Goal: Information Seeking & Learning: Learn about a topic

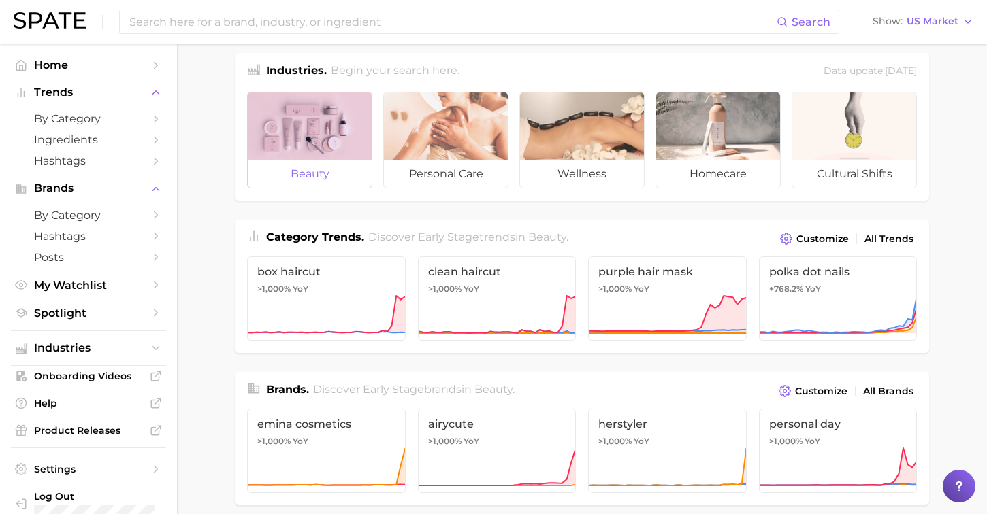
scroll to position [15, 0]
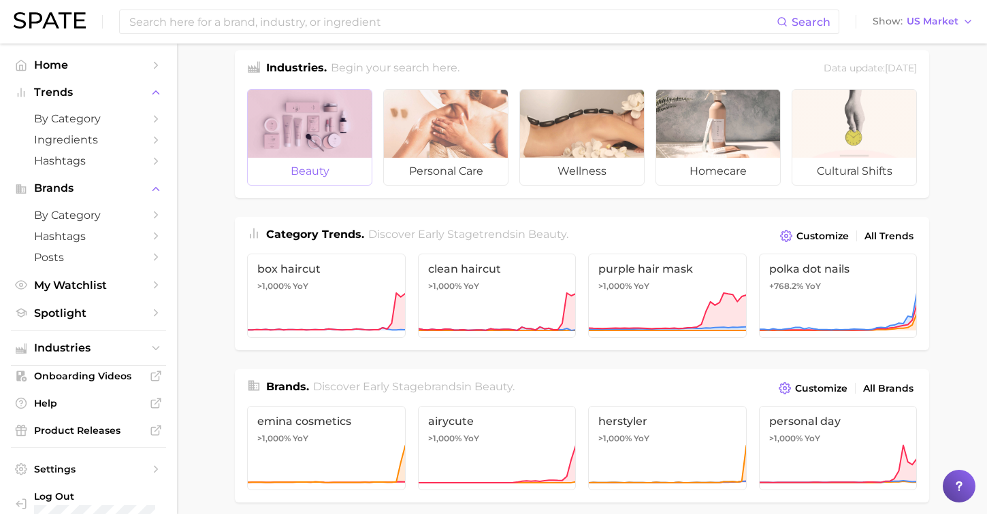
click at [321, 151] on div at bounding box center [310, 124] width 124 height 68
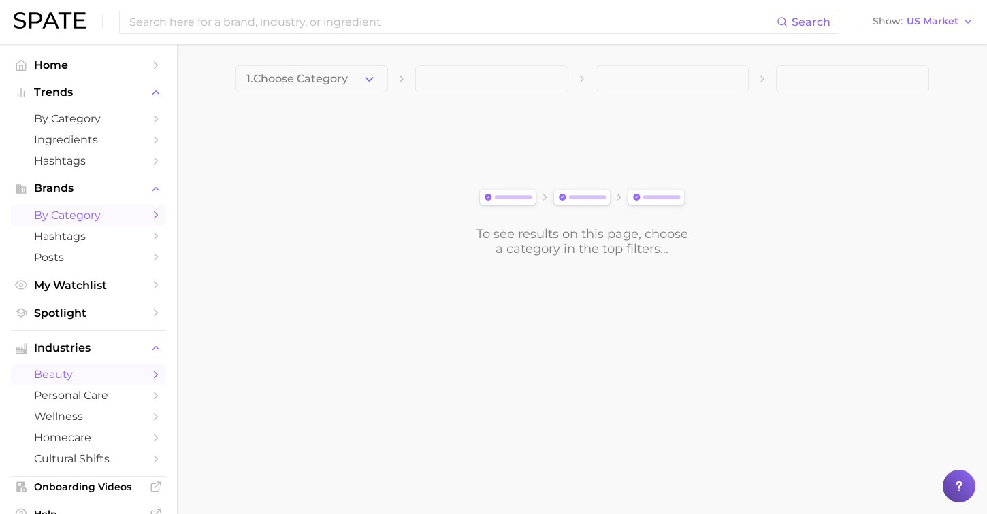
click at [91, 216] on span "by Category" at bounding box center [88, 215] width 109 height 13
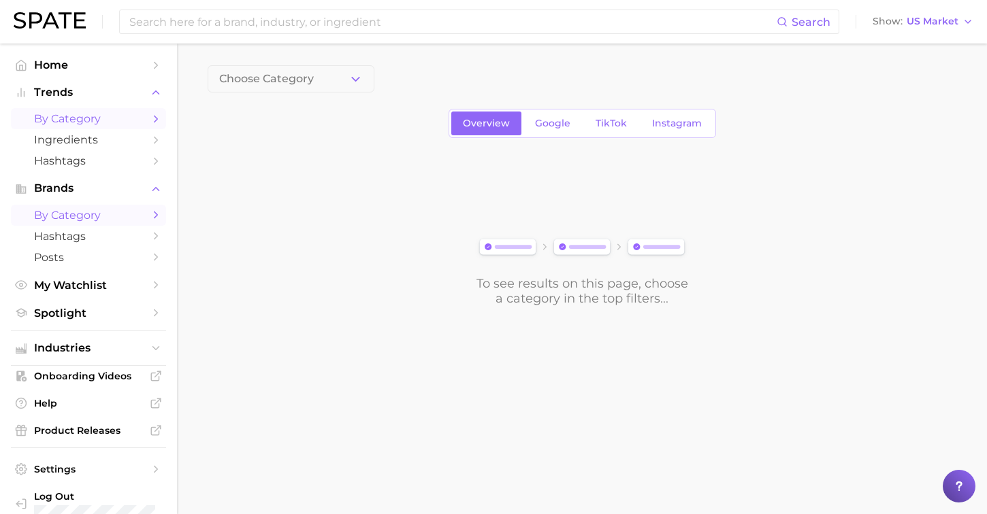
click at [69, 118] on span "by Category" at bounding box center [88, 118] width 109 height 13
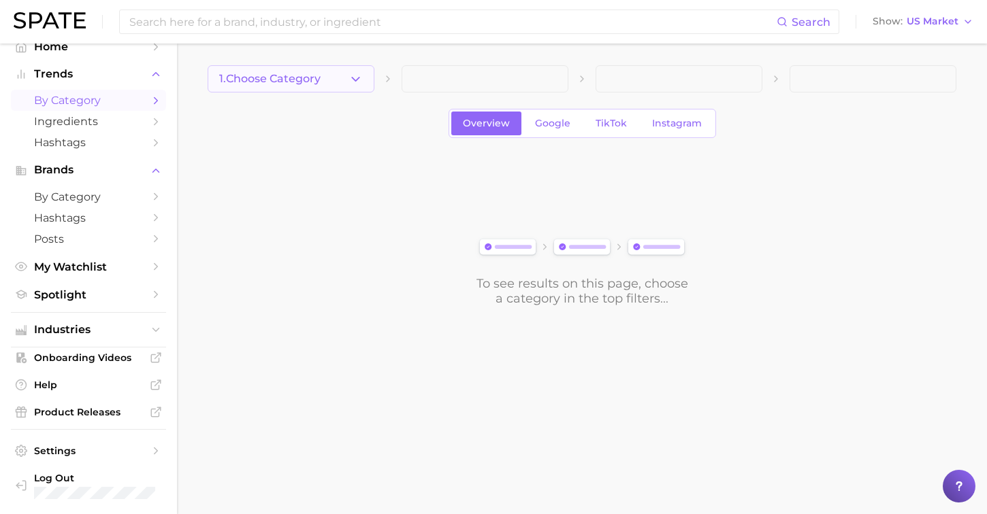
drag, startPoint x: 374, startPoint y: 76, endPoint x: 348, endPoint y: 76, distance: 25.2
click at [372, 76] on button "1. Choose Category" at bounding box center [291, 78] width 167 height 27
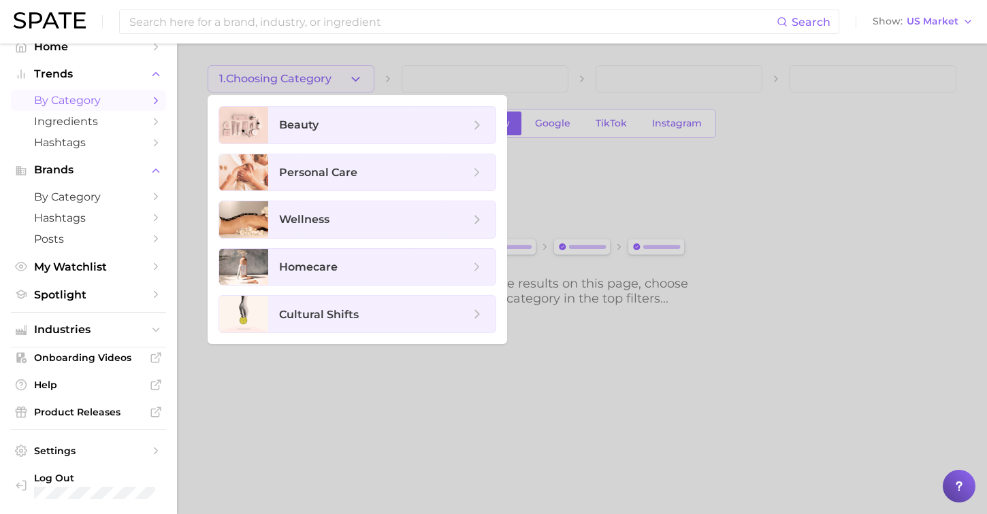
click at [348, 76] on div at bounding box center [493, 257] width 987 height 514
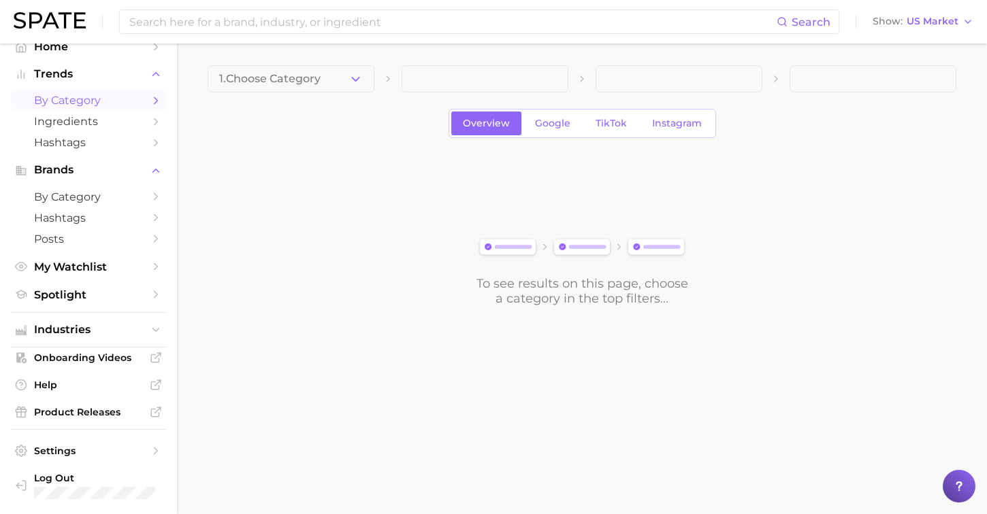
click at [348, 76] on icon "button" at bounding box center [355, 79] width 14 height 14
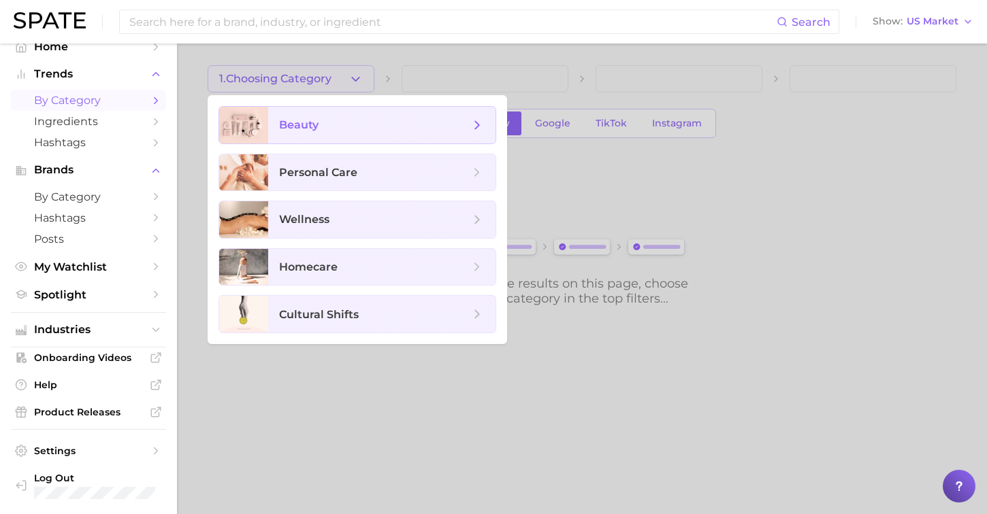
drag, startPoint x: 299, startPoint y: 118, endPoint x: 308, endPoint y: 114, distance: 9.1
click at [308, 114] on span "beauty" at bounding box center [381, 125] width 227 height 37
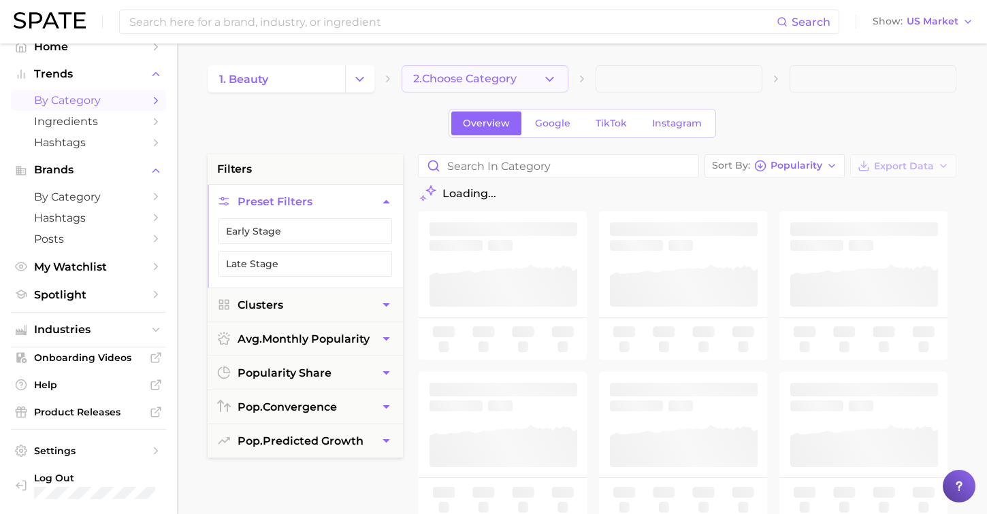
click at [539, 73] on button "2. Choose Category" at bounding box center [485, 78] width 167 height 27
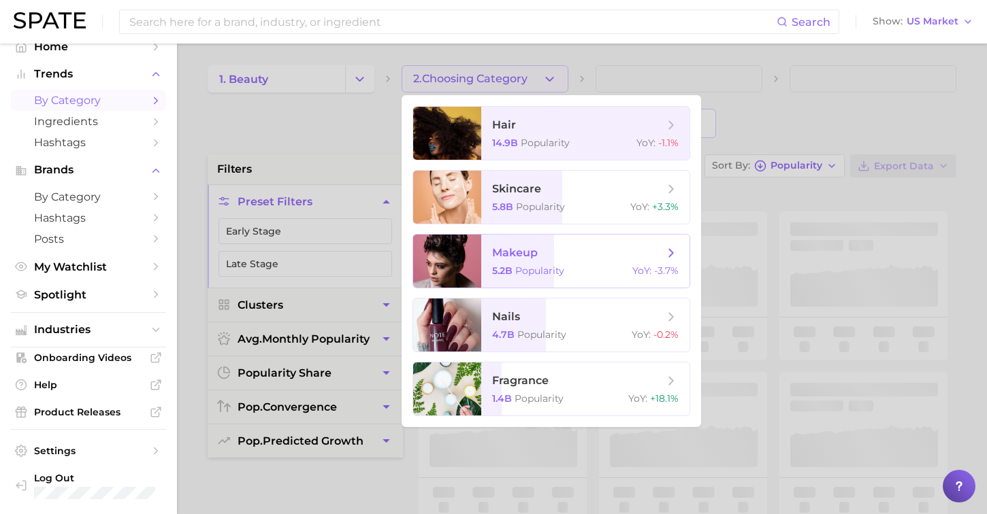
click at [544, 274] on span "Popularity" at bounding box center [539, 271] width 49 height 12
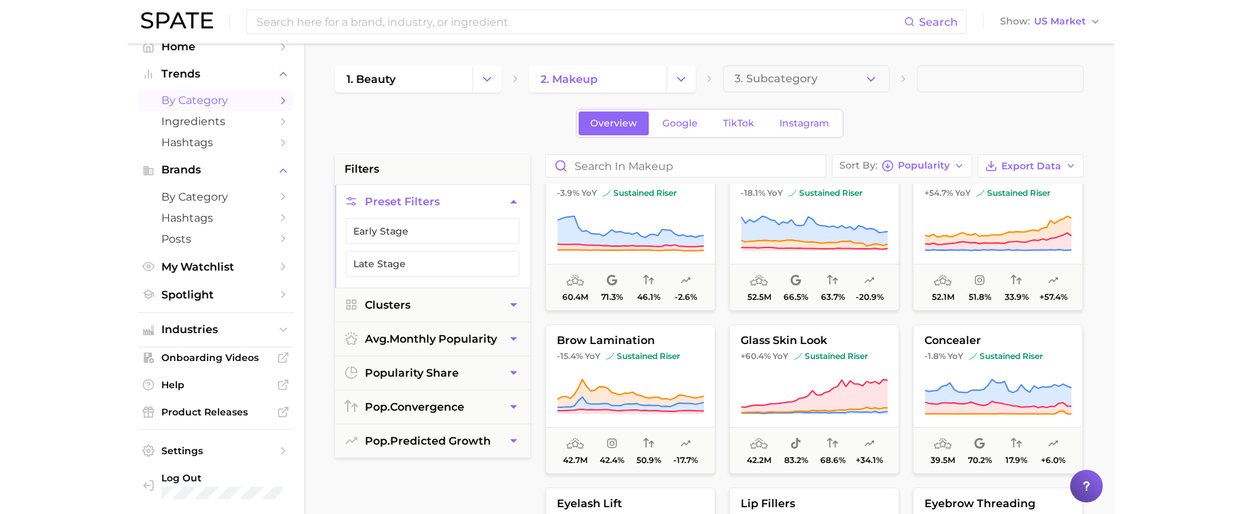
scroll to position [844, 0]
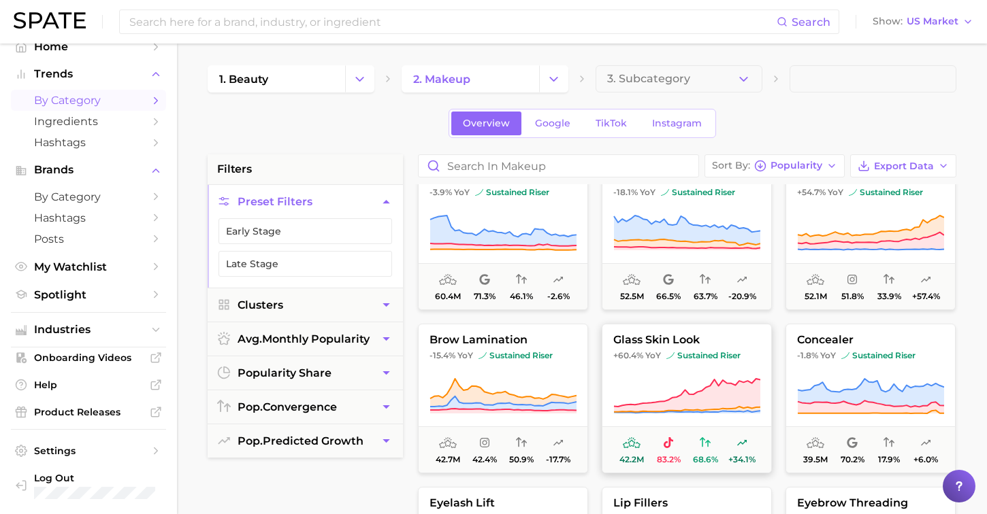
click at [665, 340] on span "glass skin look" at bounding box center [686, 340] width 169 height 12
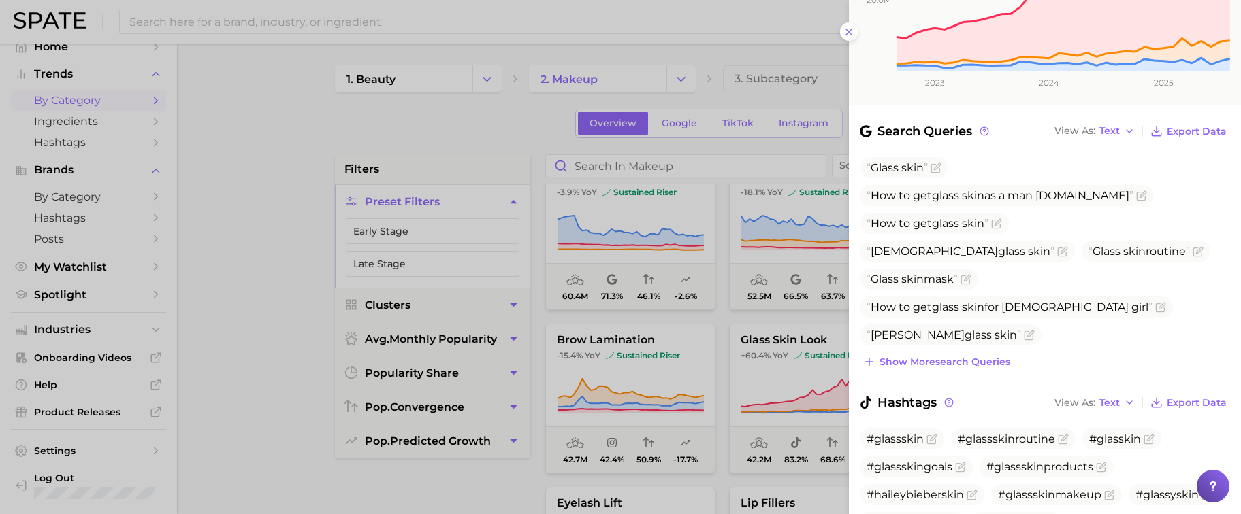
scroll to position [391, 0]
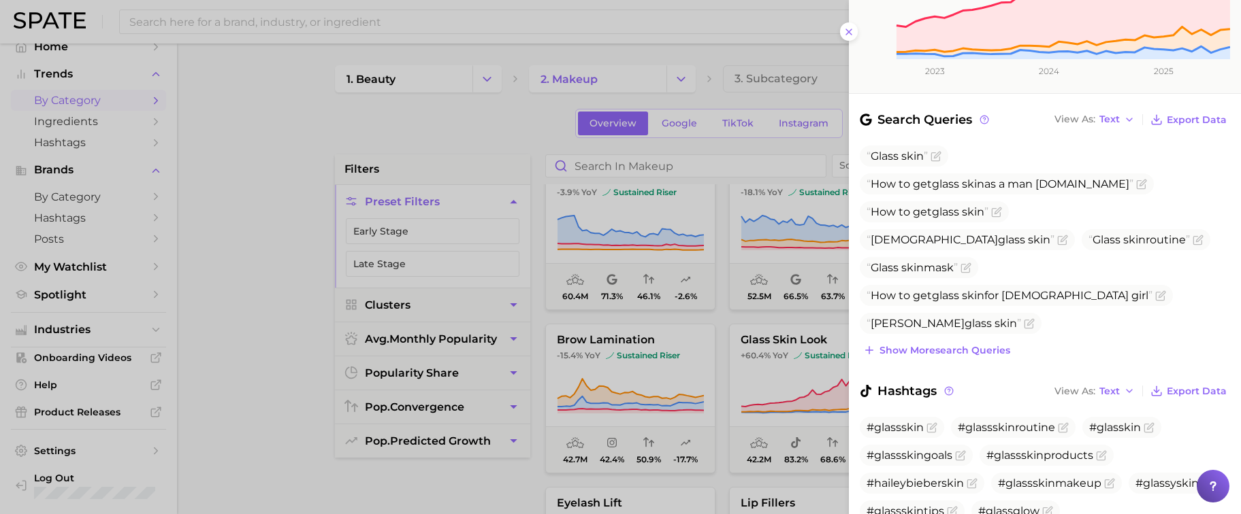
click at [923, 345] on span "skin" at bounding box center [912, 351] width 22 height 13
click at [986, 347] on icon "Flag as miscategorized or irrelevant" at bounding box center [1064, 350] width 6 height 6
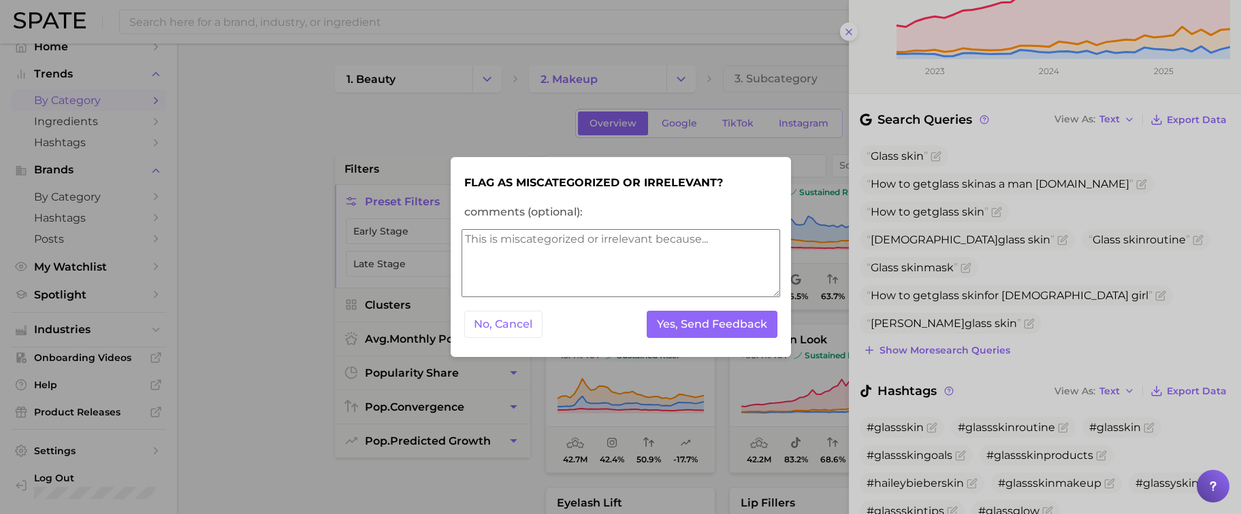
drag, startPoint x: 514, startPoint y: 329, endPoint x: 524, endPoint y: 325, distance: 10.1
click at [514, 329] on button "No, Cancel" at bounding box center [503, 325] width 79 height 28
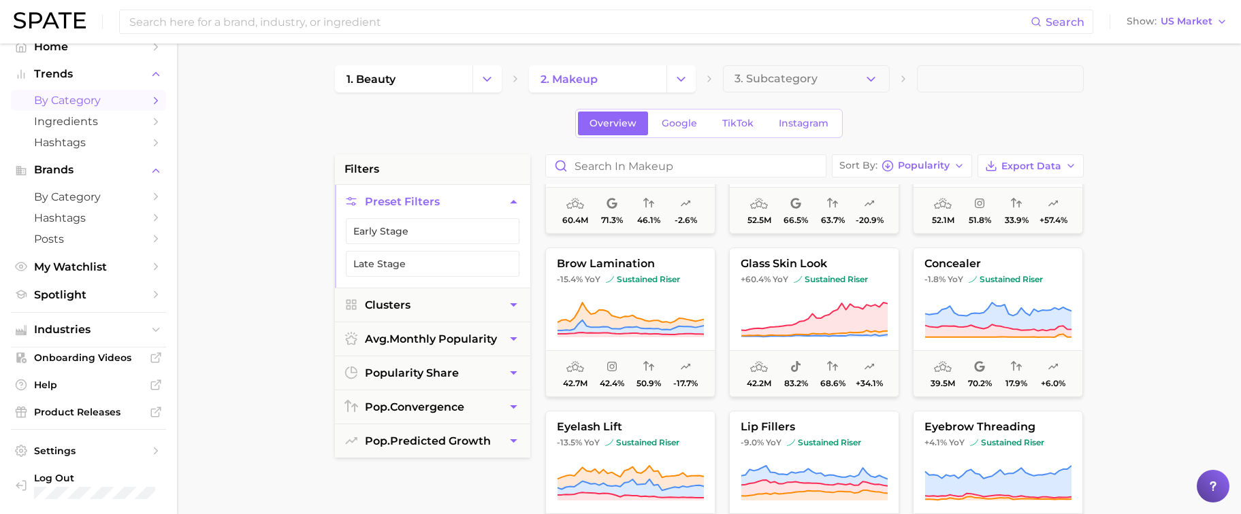
scroll to position [936, 0]
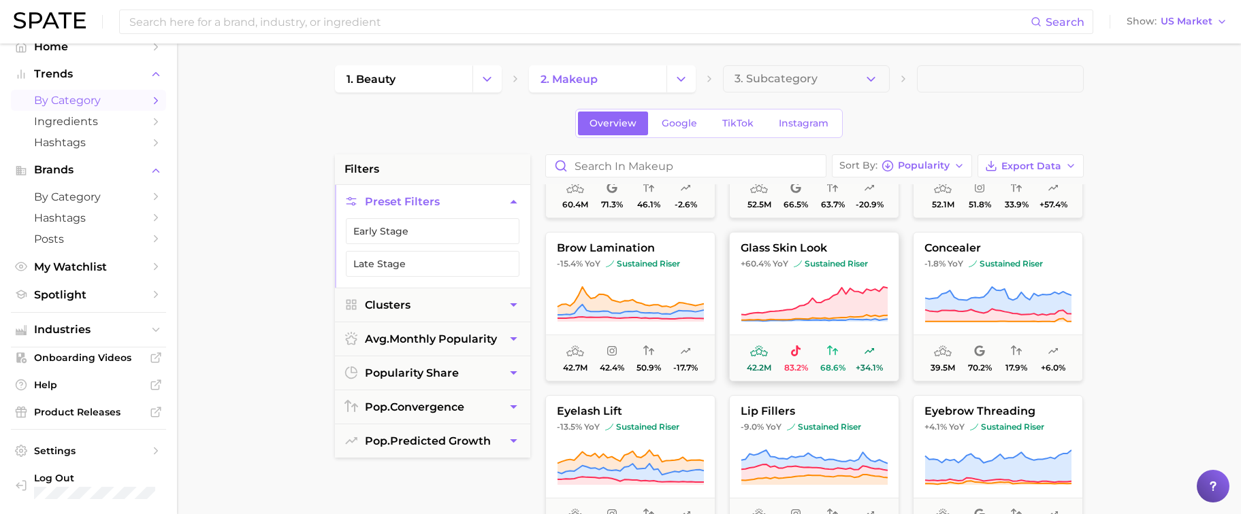
click at [784, 253] on span "glass skin look" at bounding box center [814, 248] width 169 height 12
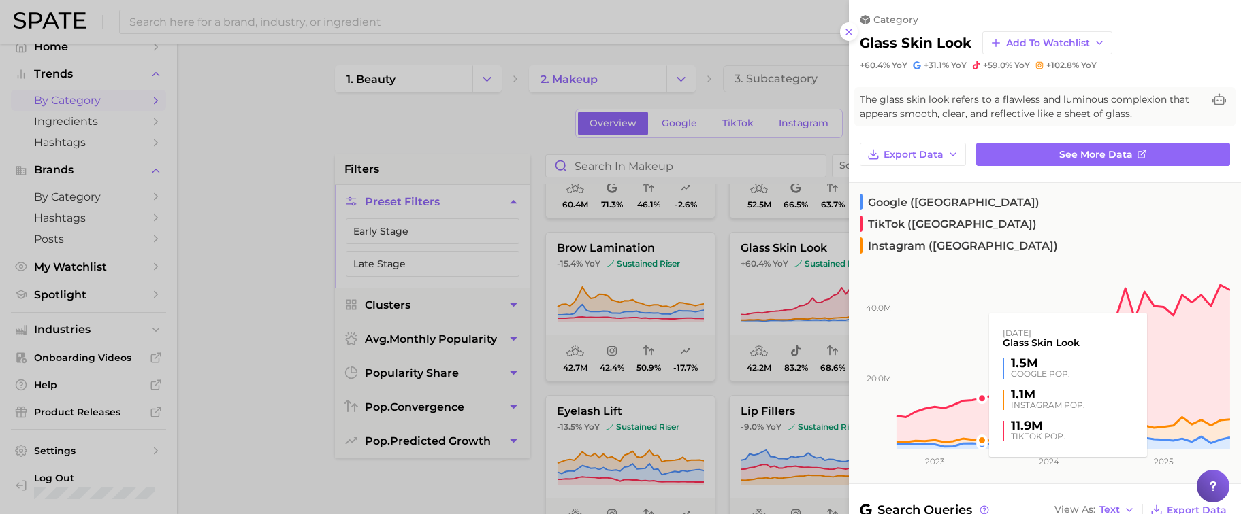
scroll to position [6, 0]
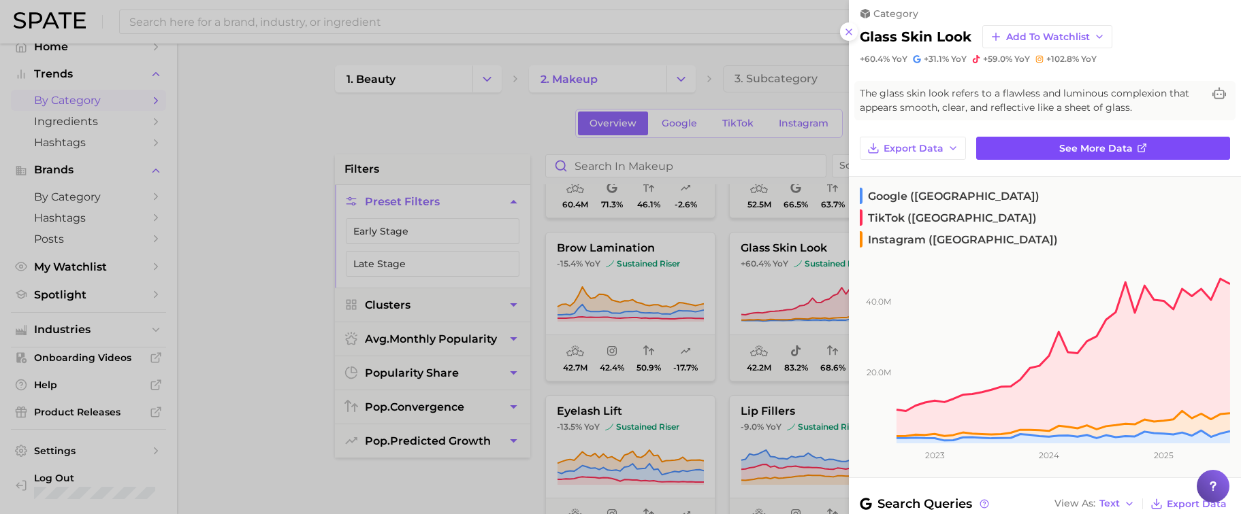
click at [986, 152] on icon at bounding box center [1141, 148] width 11 height 11
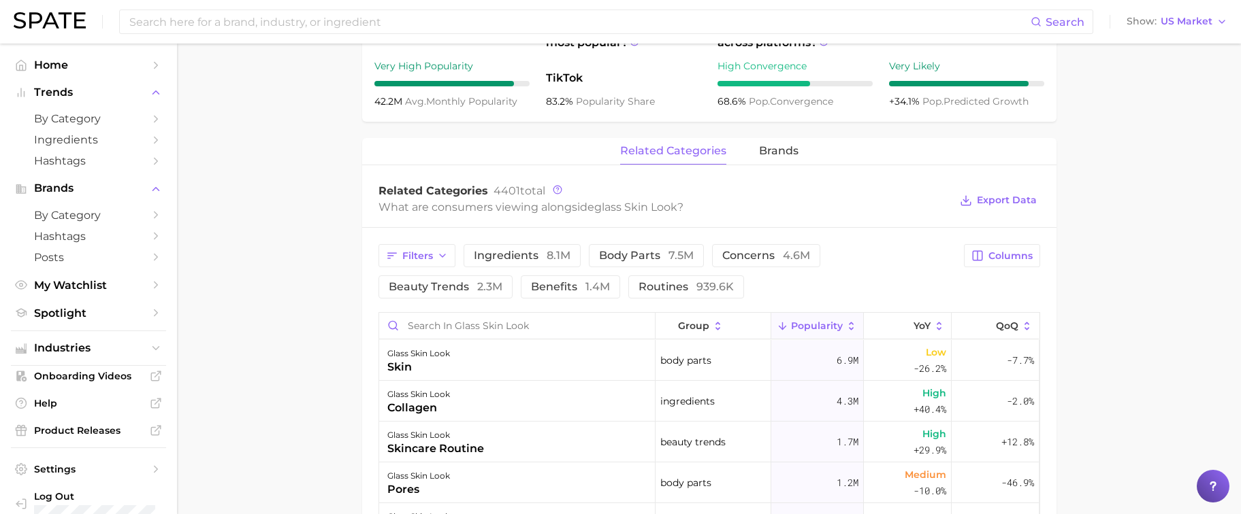
scroll to position [540, 0]
click at [526, 253] on span "ingredients 8.1m" at bounding box center [522, 253] width 97 height 11
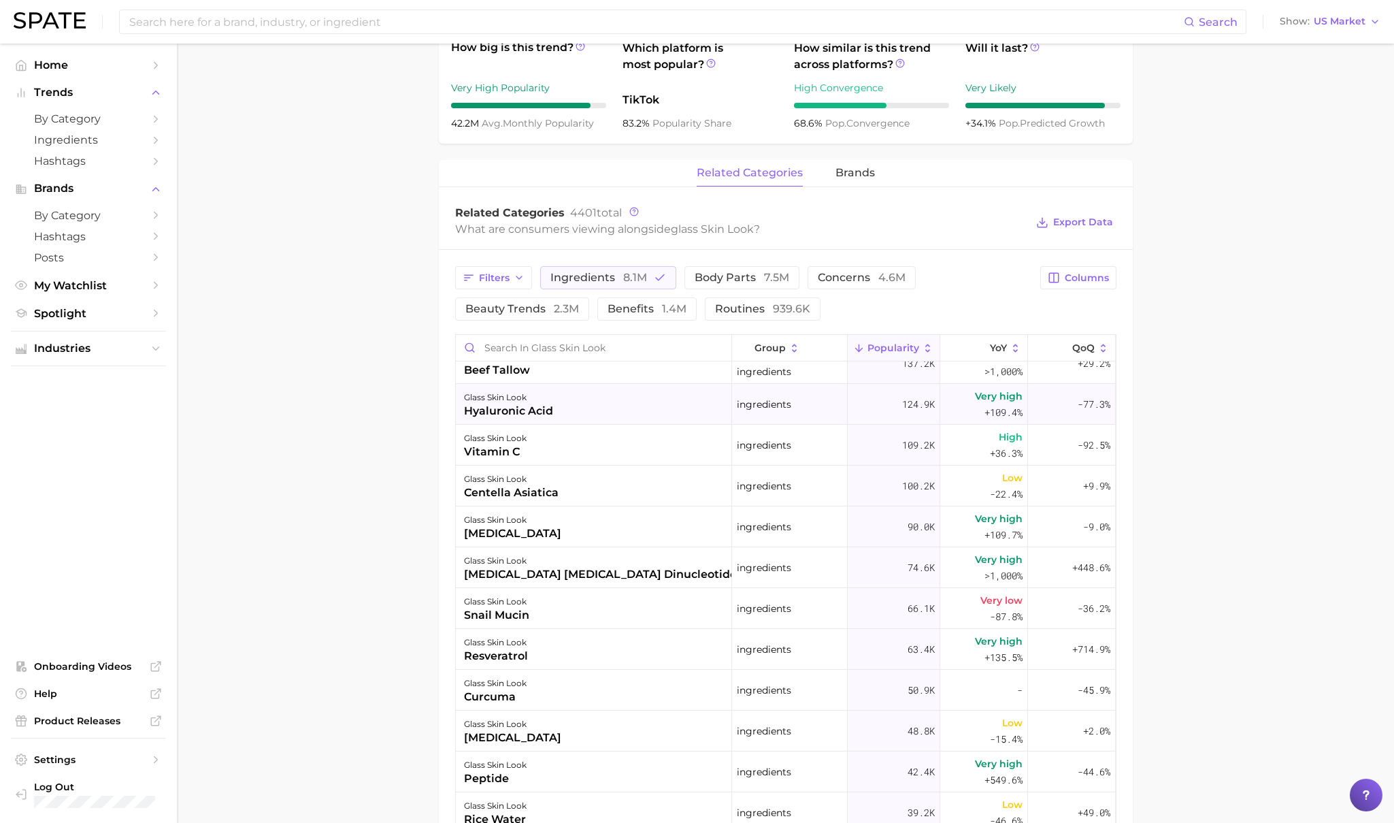
scroll to position [391, 0]
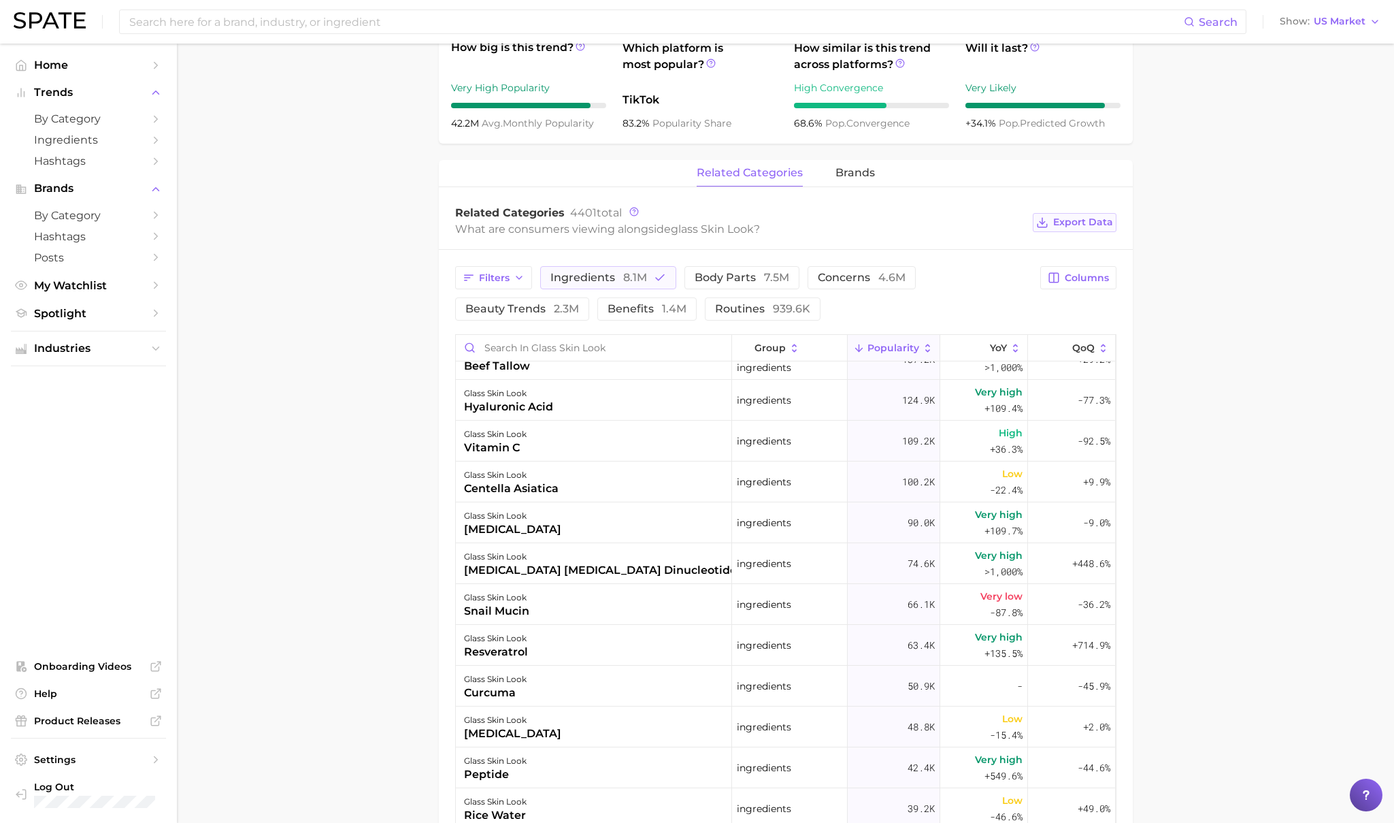
click at [986, 223] on span "Export Data" at bounding box center [1083, 222] width 60 height 12
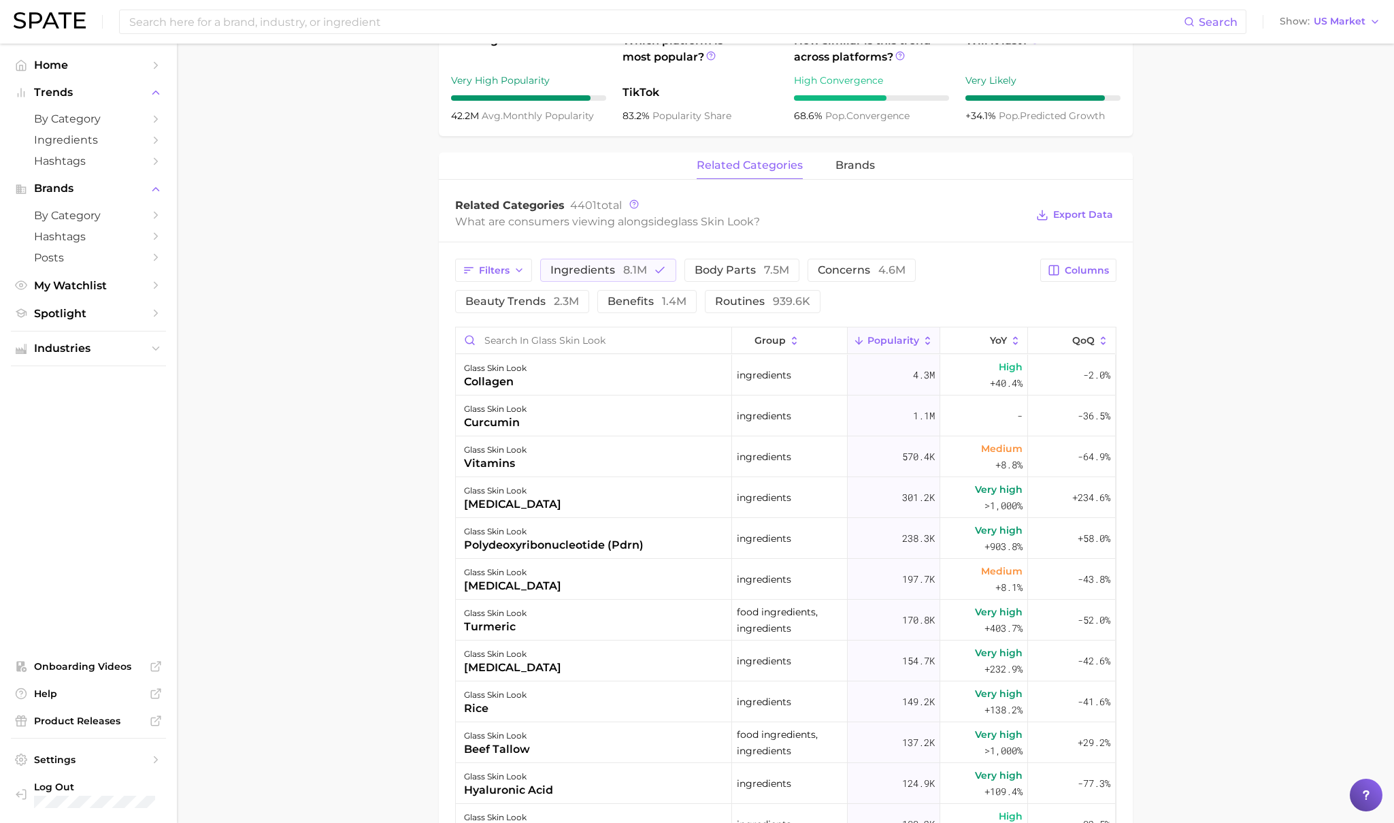
scroll to position [690, 0]
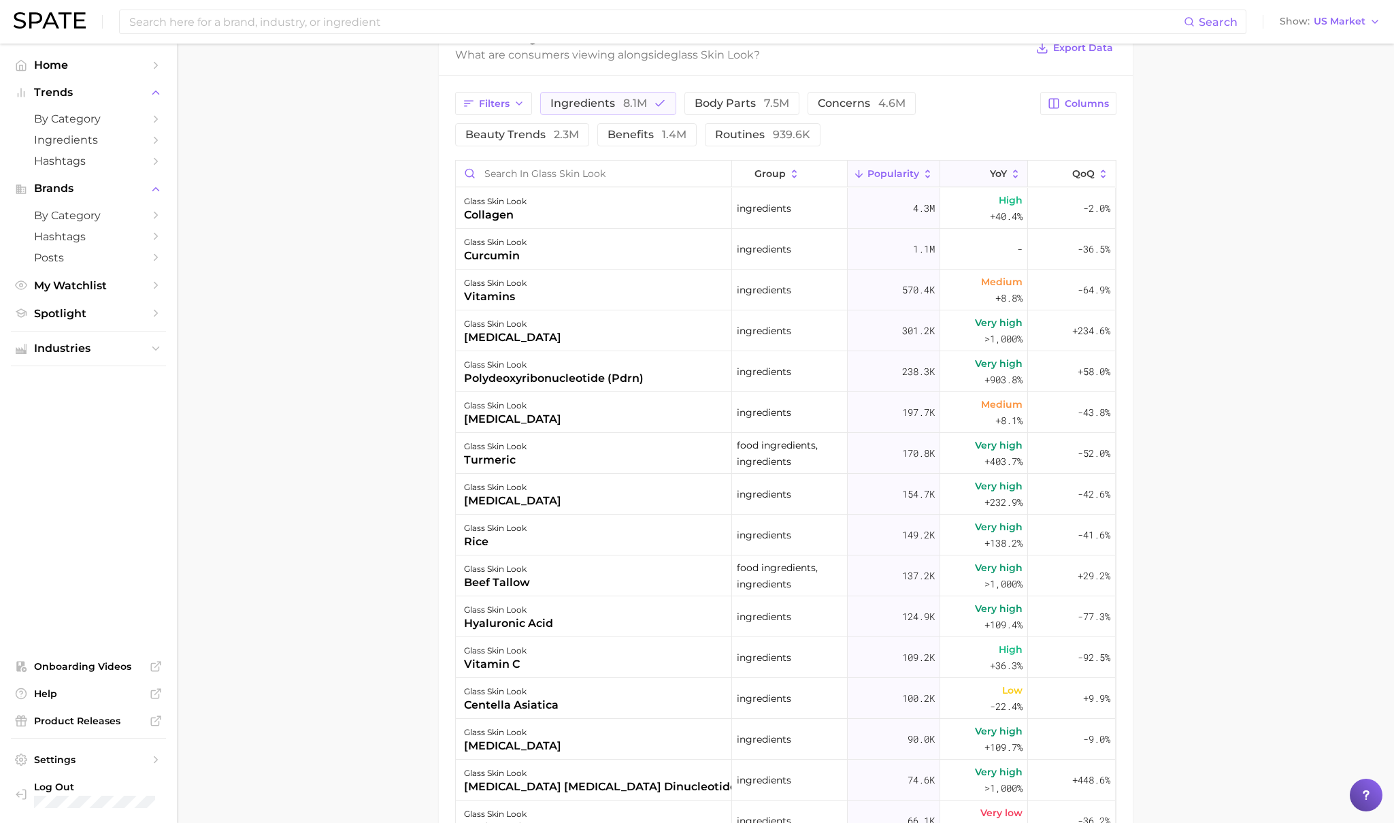
click at [986, 172] on icon at bounding box center [1016, 174] width 12 height 12
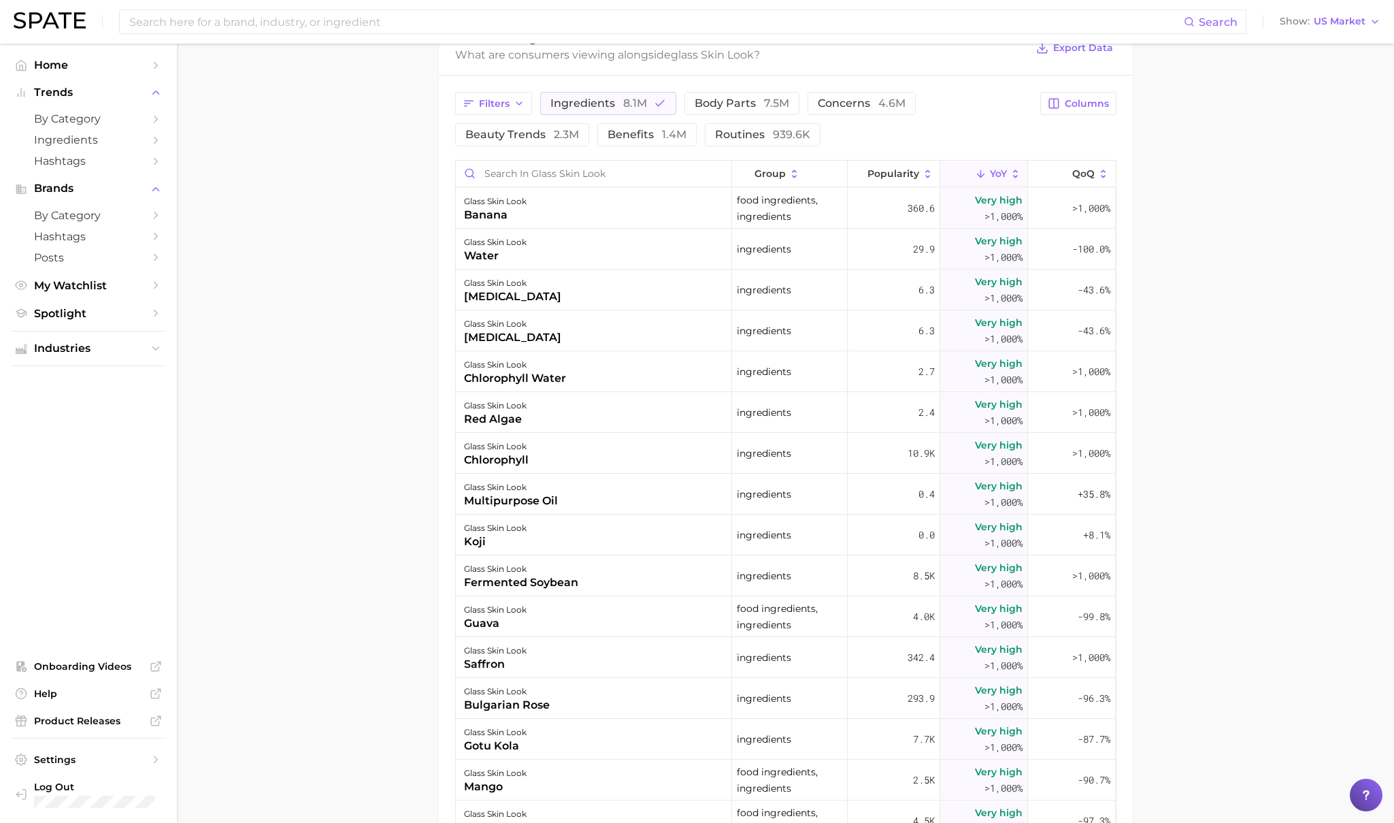
click at [986, 401] on main "1. makeup 2. makeup looks 3. face looks 4. glass skin look Overview Google TikT…" at bounding box center [785, 211] width 1217 height 1714
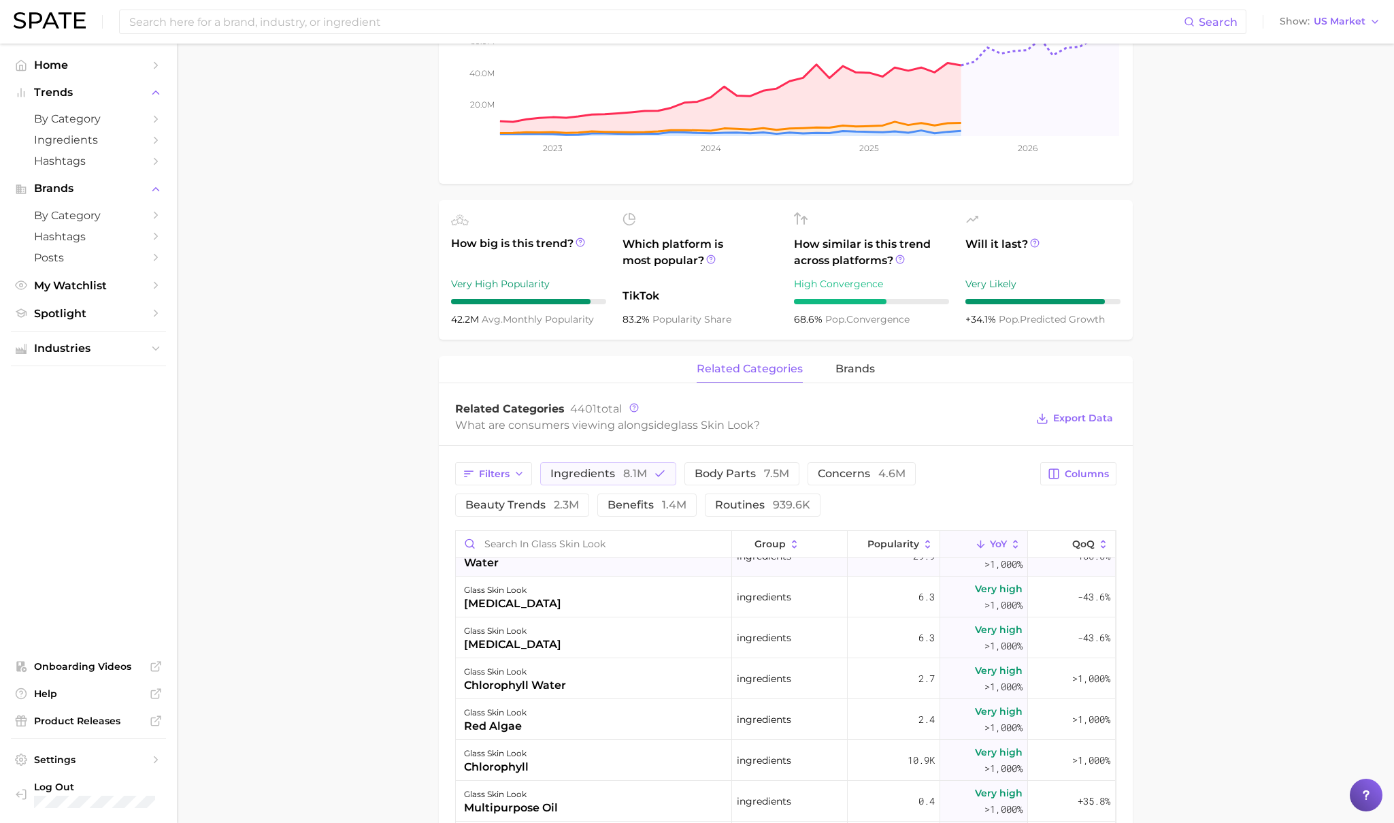
scroll to position [70, 0]
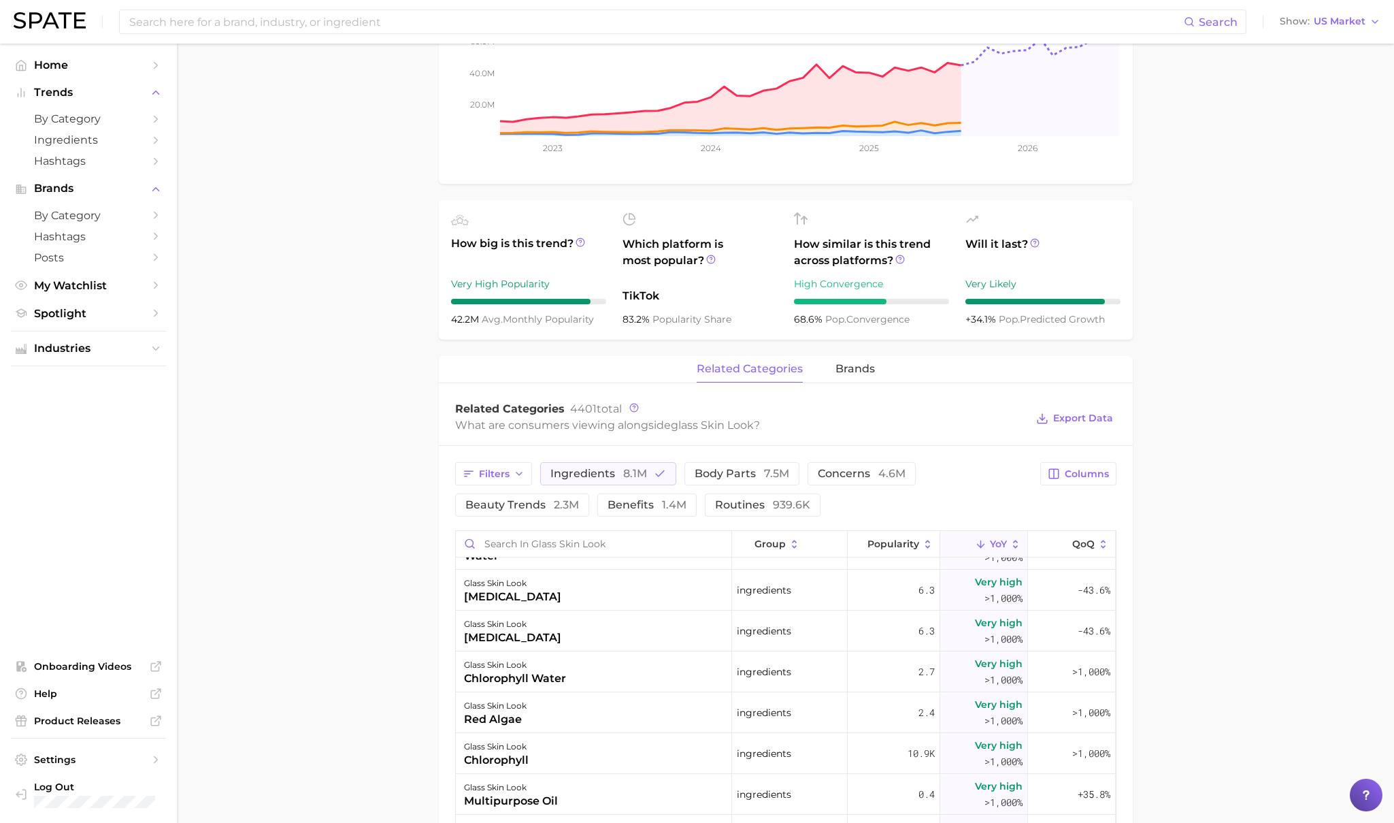
click at [986, 514] on span "YoY" at bounding box center [998, 543] width 17 height 11
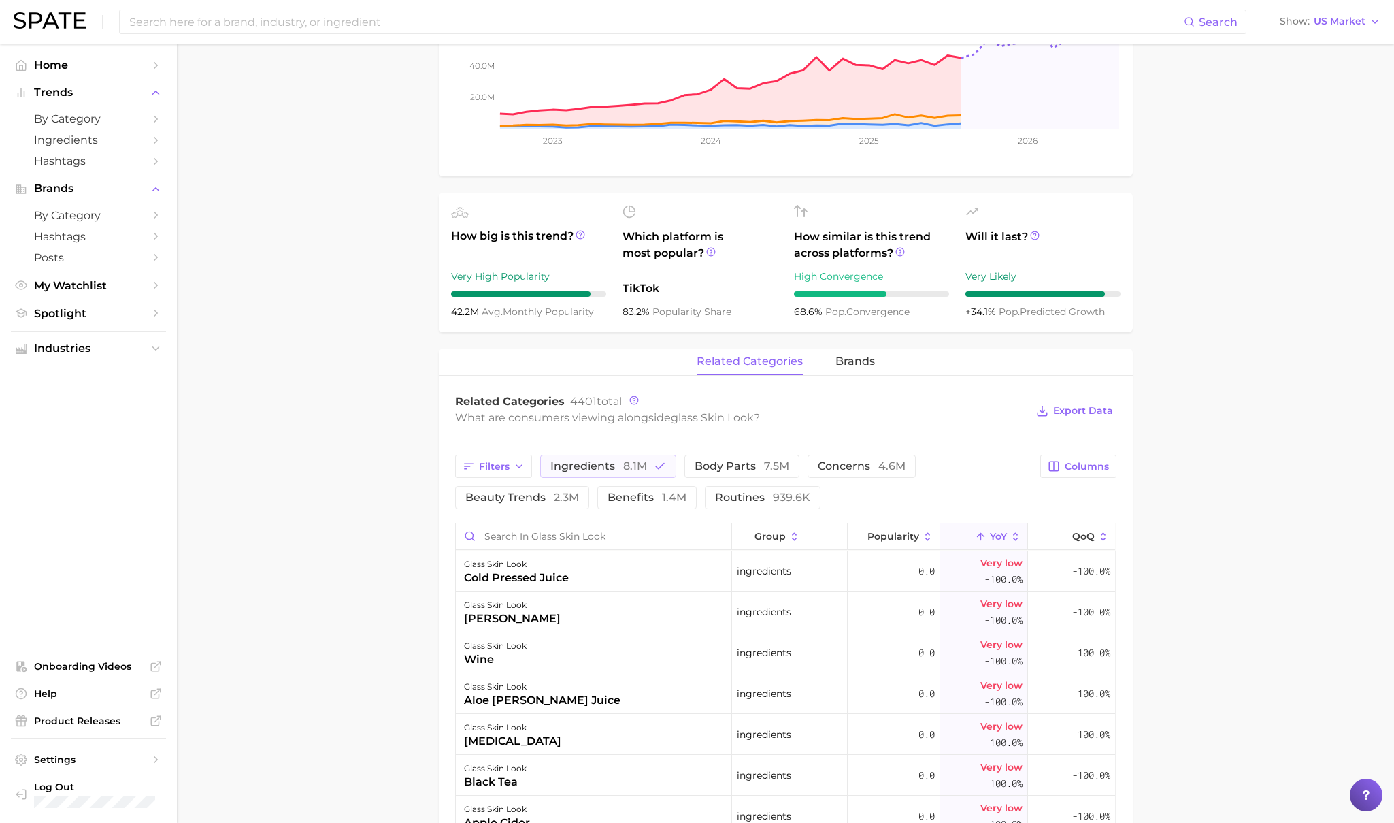
click at [395, 514] on main "1. makeup 2. makeup looks 3. face looks 4. glass skin look Overview Google TikT…" at bounding box center [785, 573] width 1217 height 1714
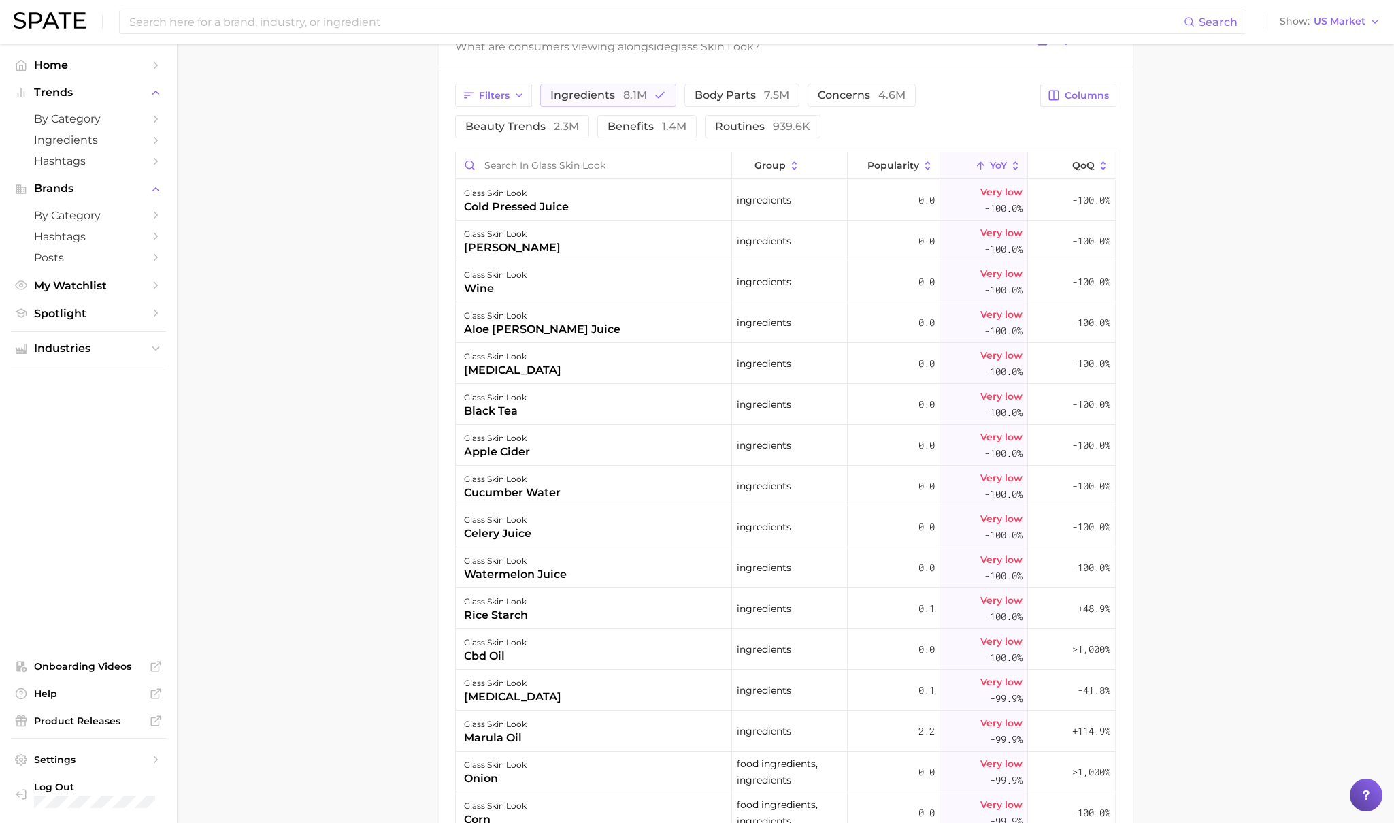
scroll to position [702, 0]
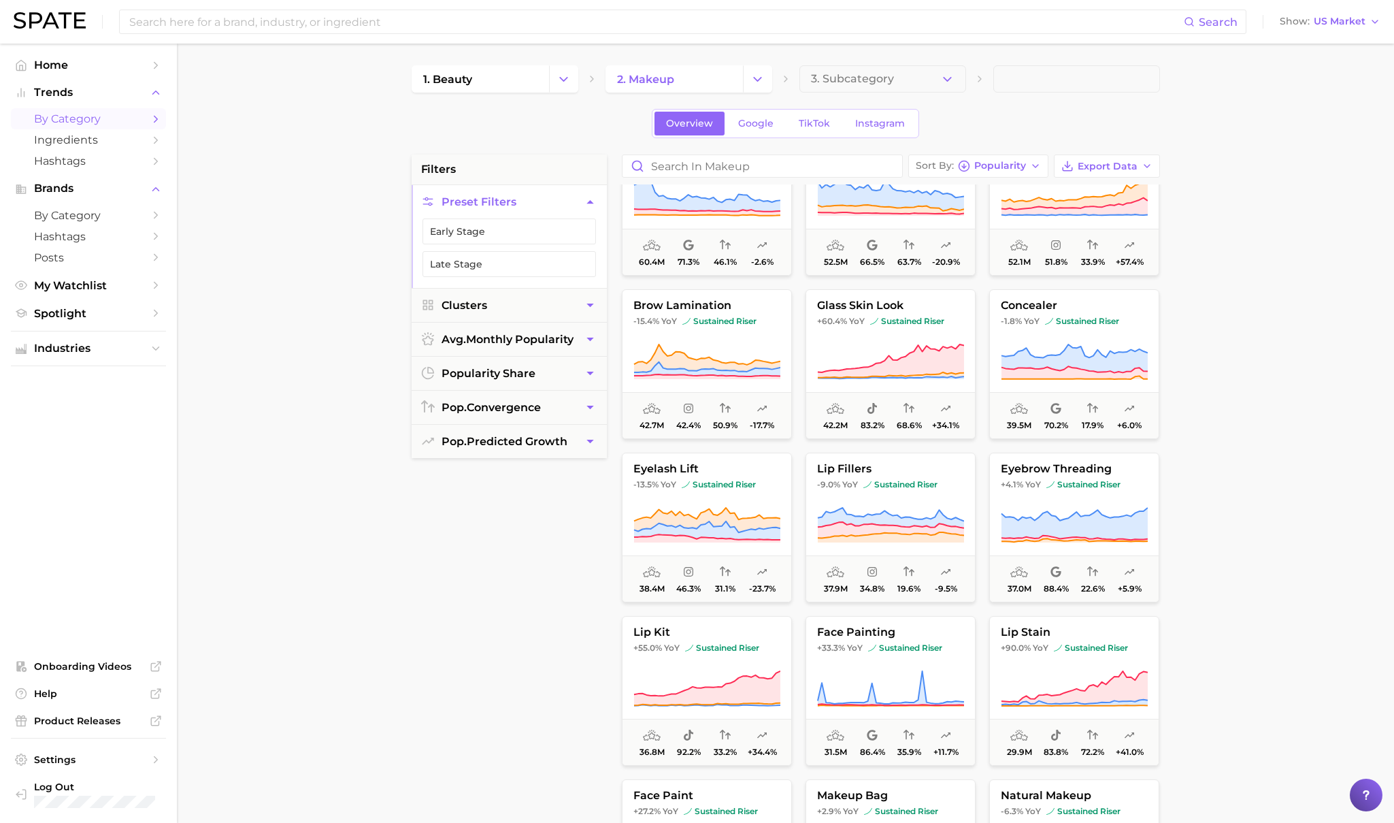
scroll to position [935, 0]
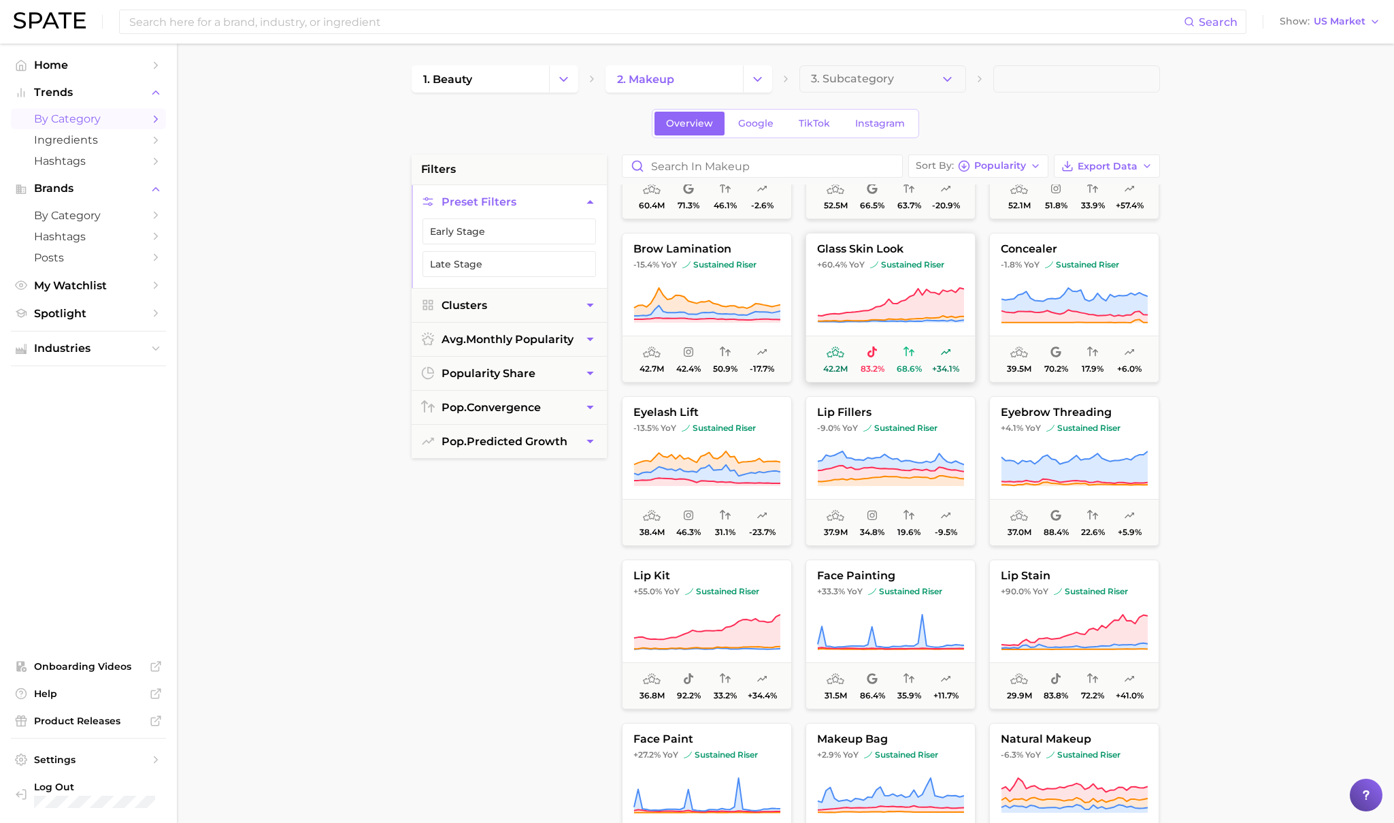
click at [866, 260] on span "+60.4% YoY sustained riser" at bounding box center [890, 264] width 169 height 11
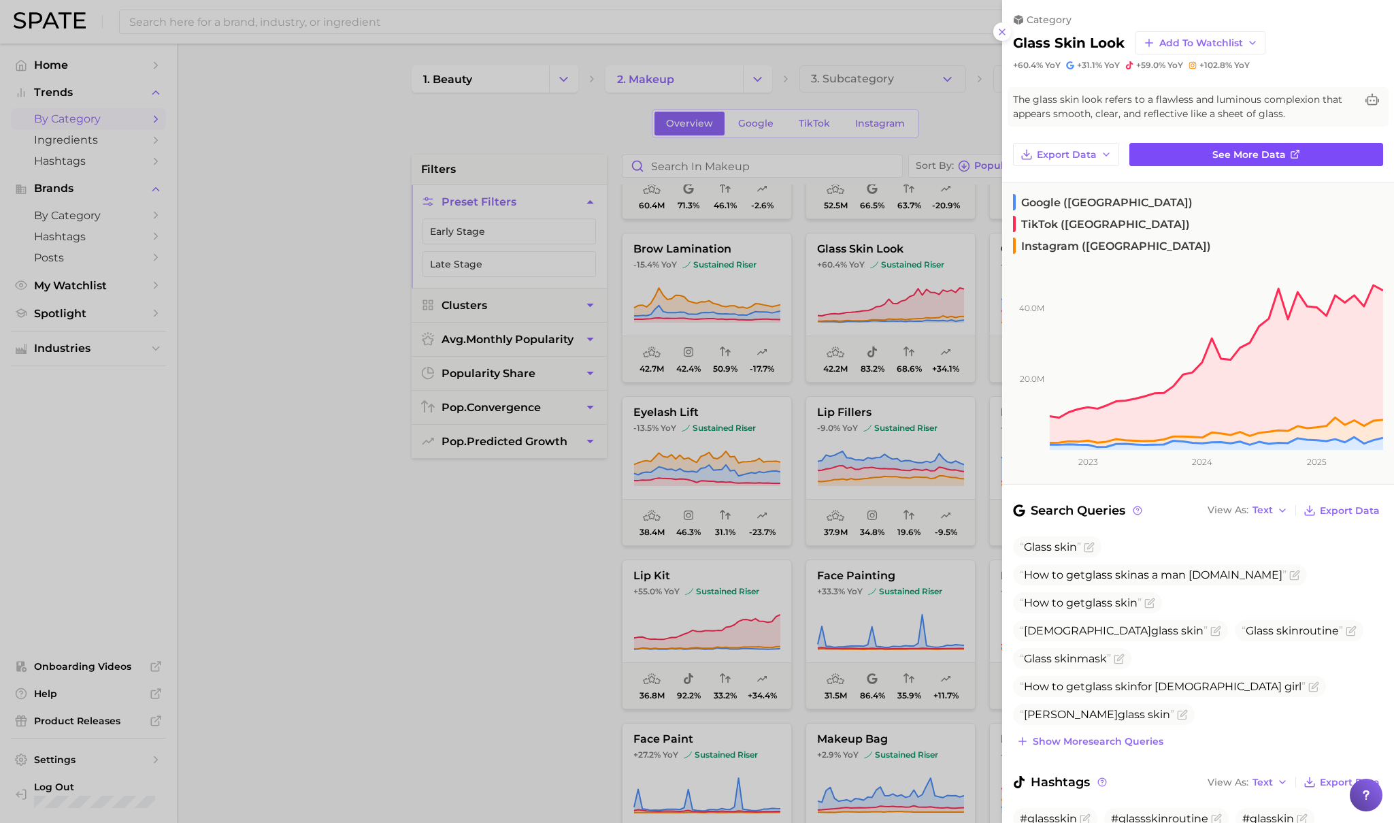
click at [986, 150] on span "See more data" at bounding box center [1249, 155] width 73 height 12
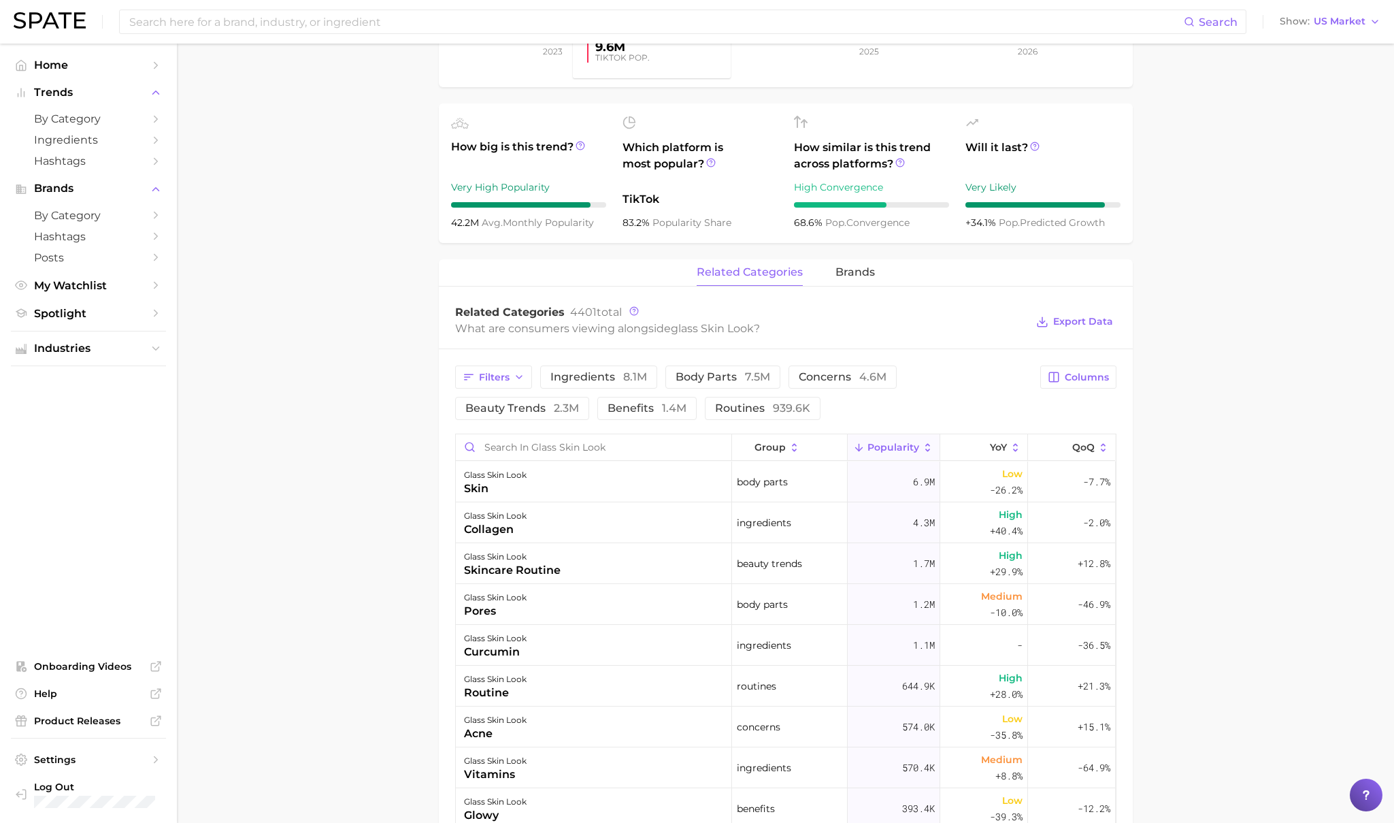
scroll to position [481, 0]
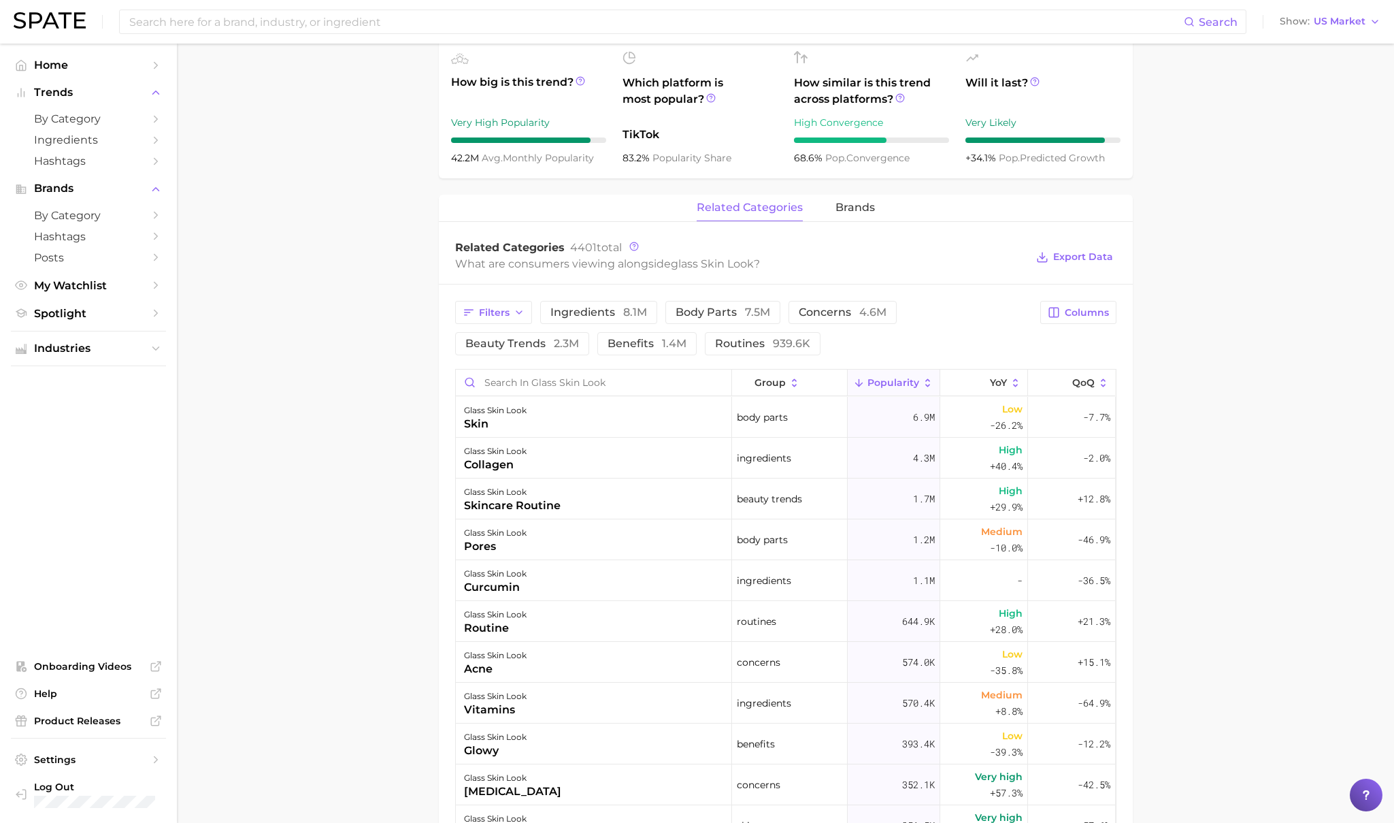
click at [591, 325] on div "Filters ingredients 8.1m body parts 7.5m concerns 4.6m beauty trends 2.3m benef…" at bounding box center [744, 328] width 578 height 54
click at [592, 312] on span "ingredients 8.1m" at bounding box center [599, 312] width 97 height 11
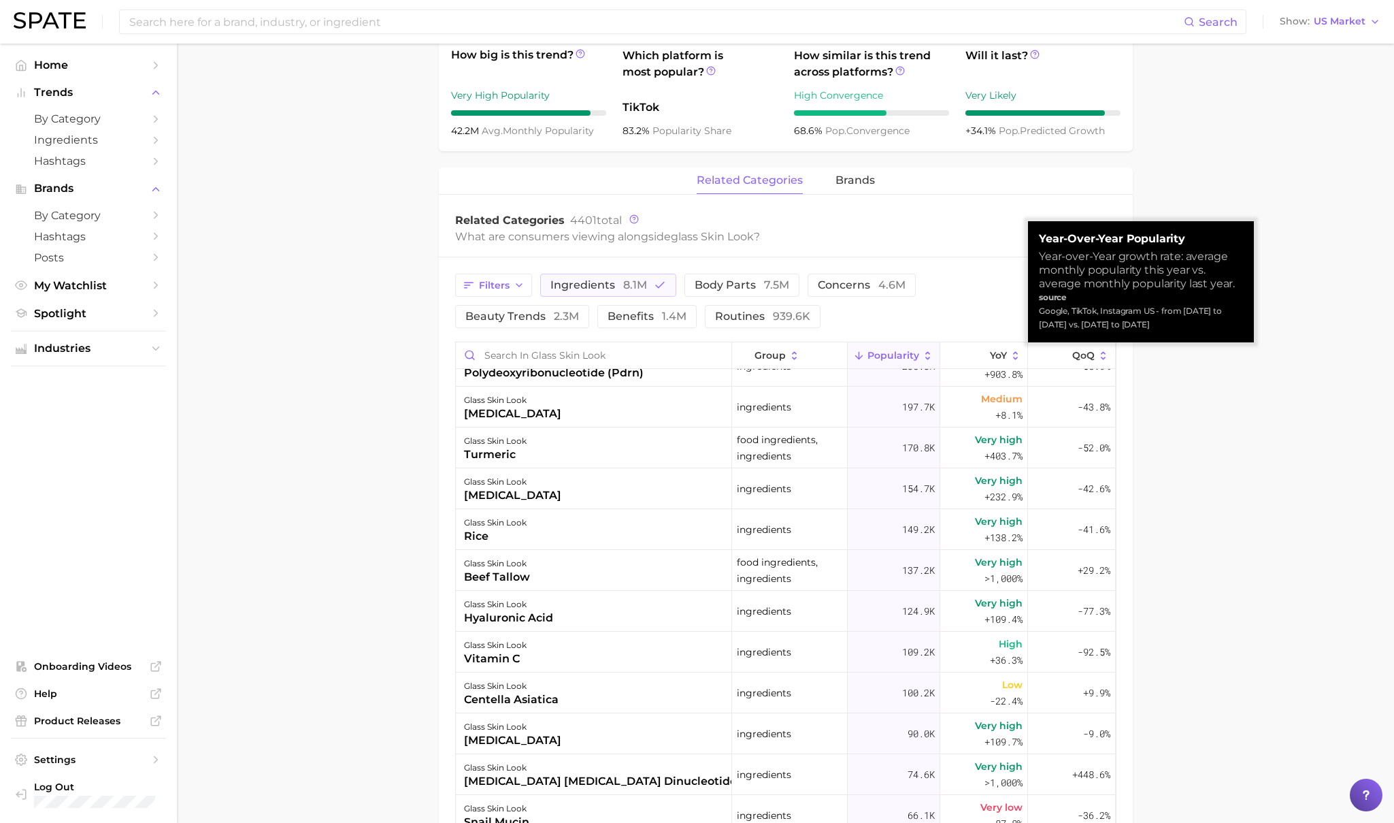
scroll to position [191, 0]
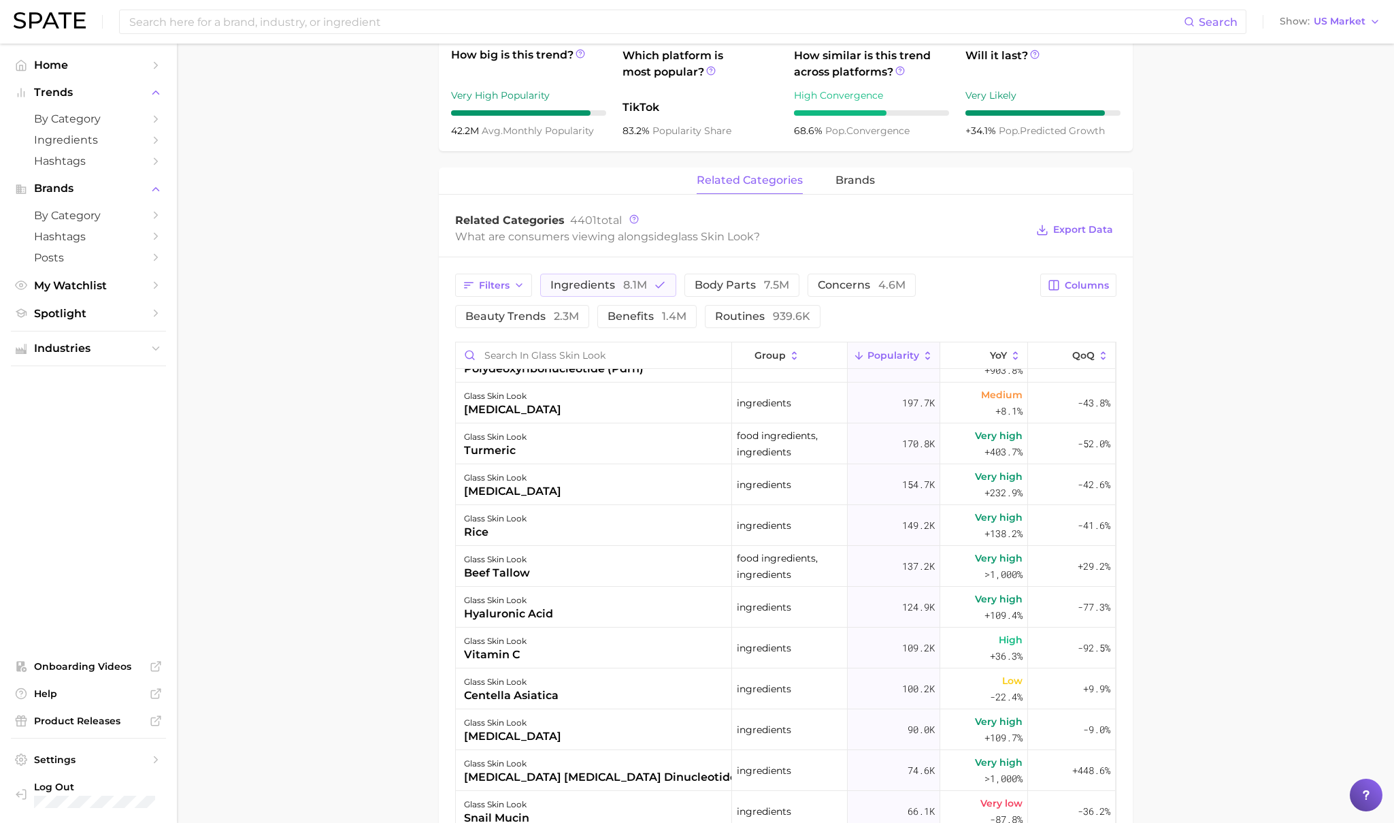
click at [334, 201] on main "1. makeup 2. makeup looks 3. face looks 4. glass skin look Overview Google TikT…" at bounding box center [785, 392] width 1217 height 1714
